Goal: Task Accomplishment & Management: Use online tool/utility

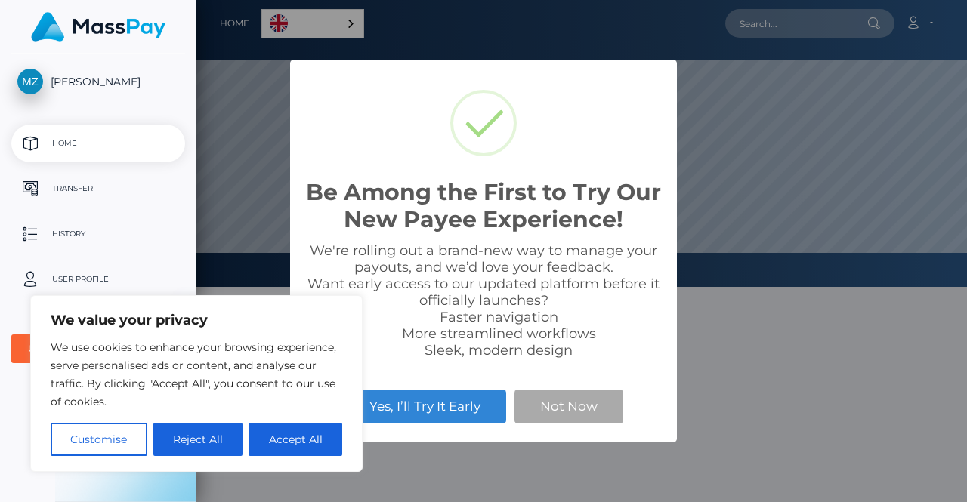
scroll to position [287, 771]
click at [281, 442] on button "Accept All" at bounding box center [296, 439] width 94 height 33
checkbox input "true"
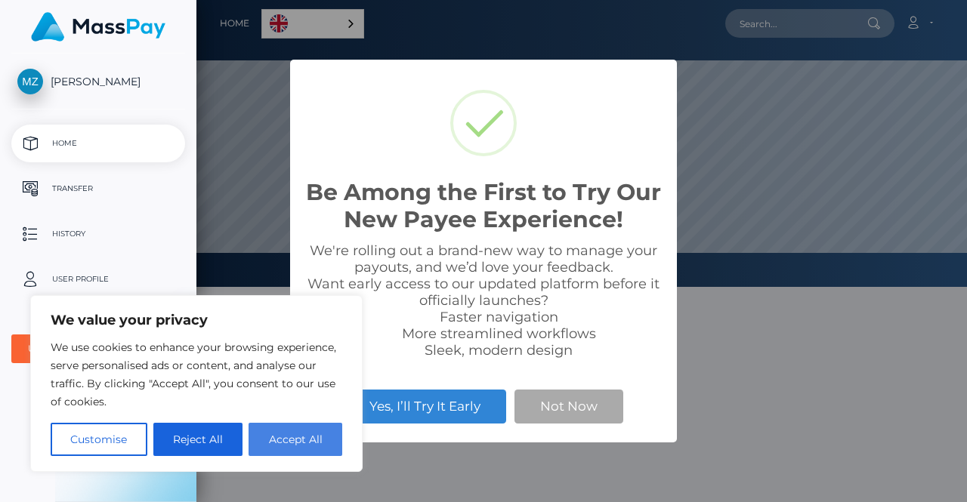
checkbox input "true"
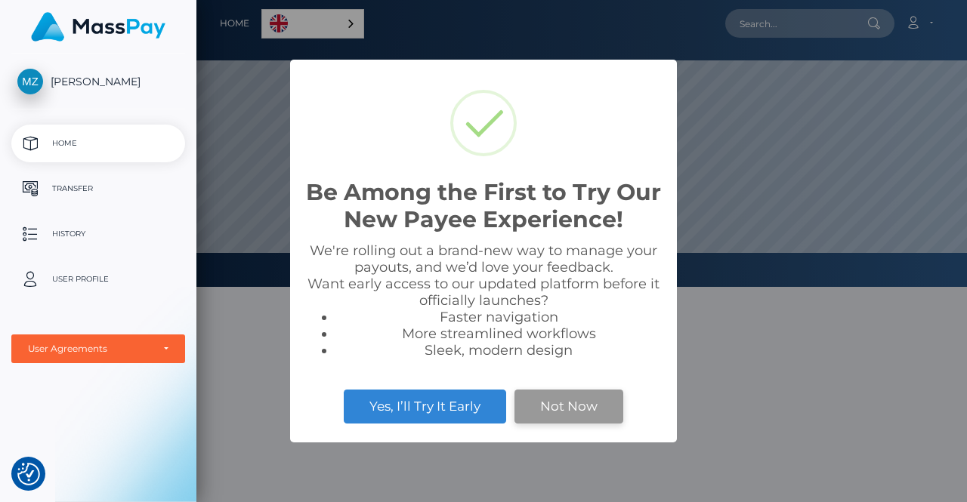
click at [537, 404] on button "Not Now" at bounding box center [568, 406] width 109 height 33
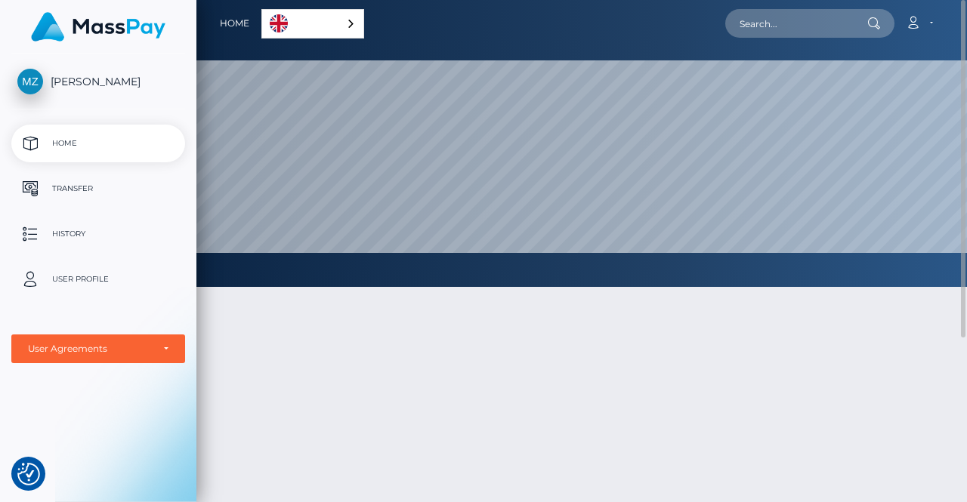
click at [344, 25] on div "English" at bounding box center [312, 23] width 103 height 29
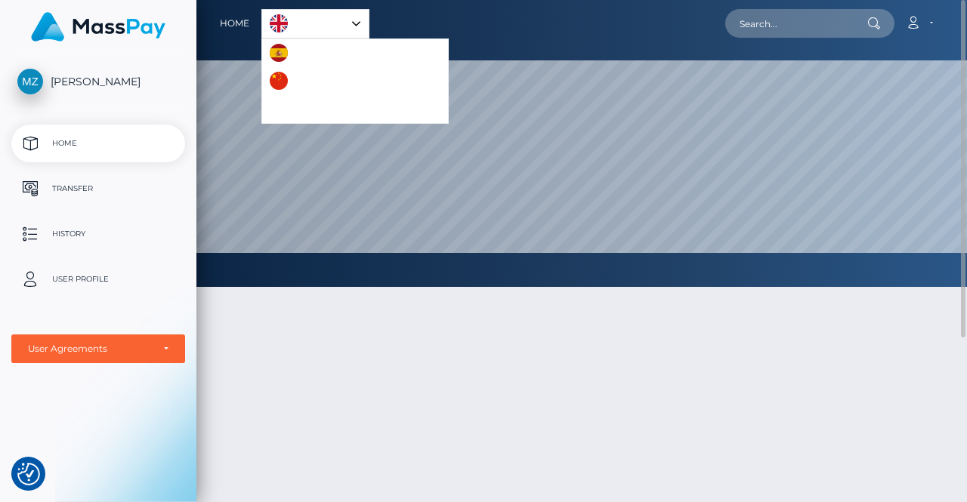
click at [354, 23] on div "English" at bounding box center [315, 23] width 108 height 29
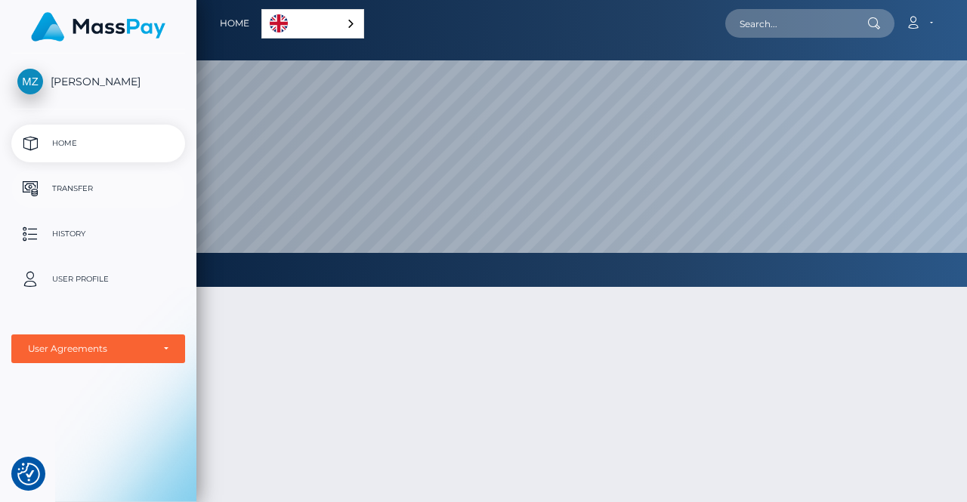
click at [84, 187] on p "Transfer" at bounding box center [98, 189] width 162 height 23
